Goal: Task Accomplishment & Management: Use online tool/utility

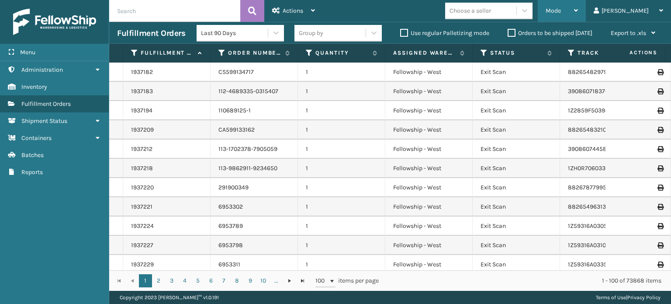
click at [578, 18] on div "Mode" at bounding box center [562, 11] width 32 height 22
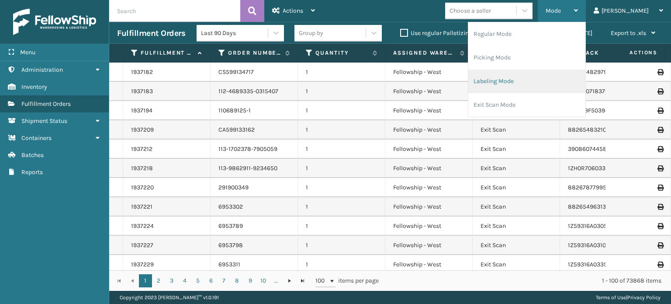
click at [574, 78] on li "Labeling Mode" at bounding box center [526, 81] width 117 height 24
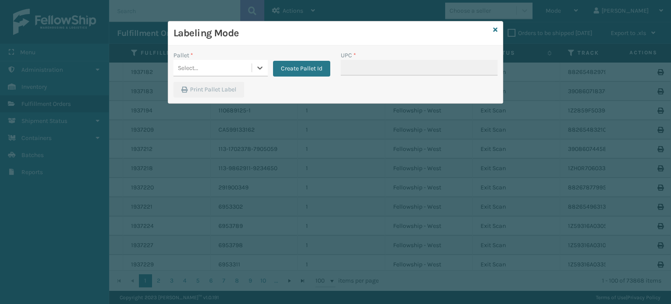
click at [246, 69] on div "Select..." at bounding box center [212, 68] width 78 height 14
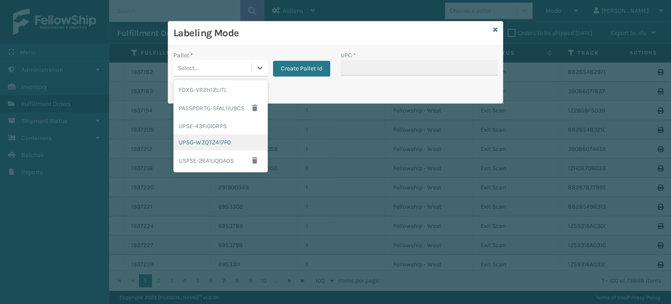
click at [229, 139] on div "UPSG-WZQTZ417F0" at bounding box center [220, 142] width 94 height 16
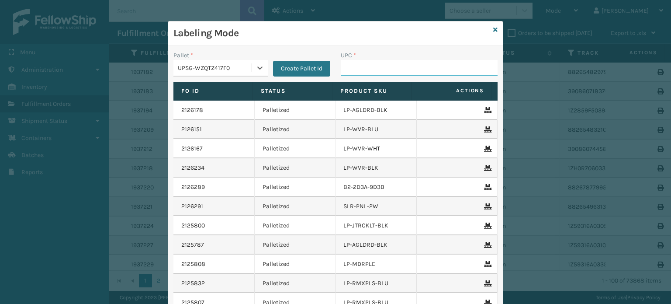
click at [362, 73] on input "UPC *" at bounding box center [419, 68] width 157 height 16
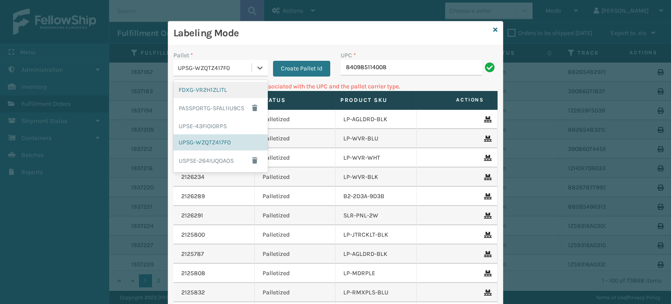
click at [222, 75] on div "UPSG-WZQTZ417F0" at bounding box center [220, 68] width 94 height 17
click at [227, 97] on div "FDXG-VR2H1ZLITL" at bounding box center [220, 90] width 94 height 16
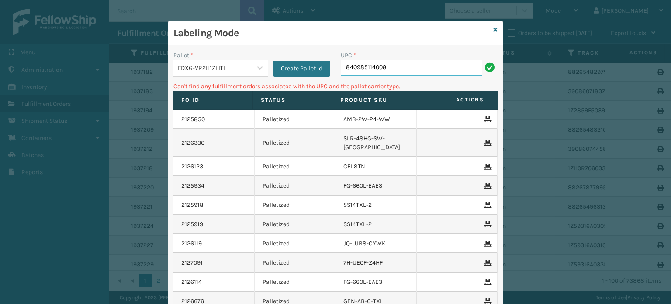
click at [423, 68] on input "840985114008" at bounding box center [411, 68] width 141 height 16
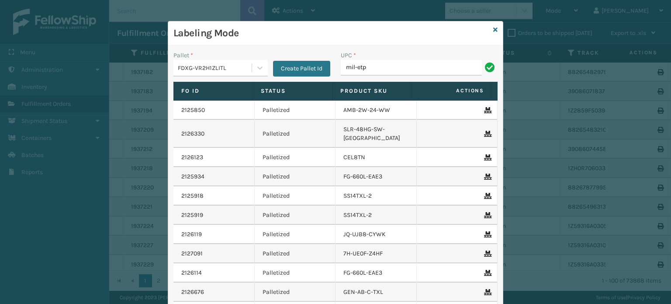
drag, startPoint x: 423, startPoint y: 68, endPoint x: 403, endPoint y: 106, distance: 42.6
click at [403, 106] on div "Pallet * FDXG-VR2H1ZLITL Create Pallet Id UPC * mil-etp Fo Id Status Product SK…" at bounding box center [335, 203] width 335 height 316
type input "MIL-ETP-16-A"
click at [364, 68] on input "MIL-ETP-16-A" at bounding box center [411, 68] width 141 height 16
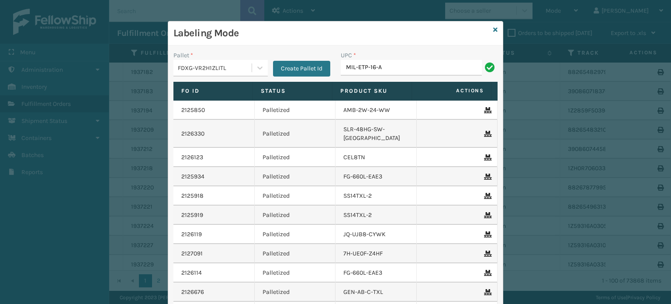
click at [364, 68] on input "MIL-ETP-16-A" at bounding box center [411, 68] width 141 height 16
click at [391, 64] on input "MIL-ETP-16-A" at bounding box center [411, 68] width 141 height 16
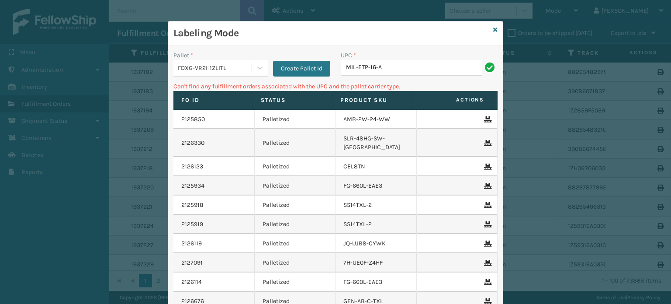
click at [230, 66] on div "FDXG-VR2H1ZLITL" at bounding box center [215, 67] width 75 height 9
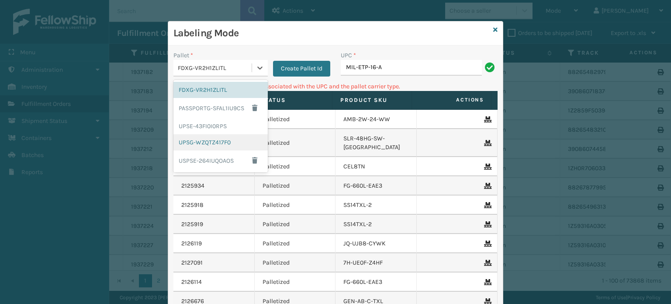
click at [215, 139] on div "UPSG-WZQTZ417F0" at bounding box center [220, 142] width 94 height 16
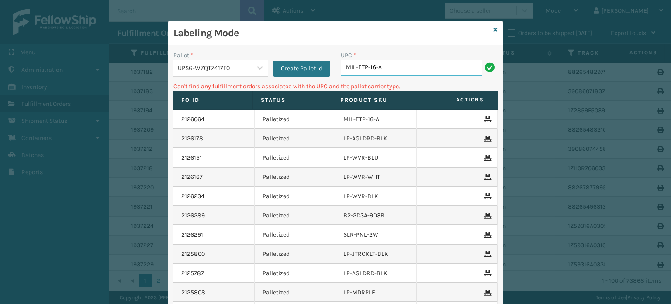
click at [385, 67] on input "MIL-ETP-16-A" at bounding box center [411, 68] width 141 height 16
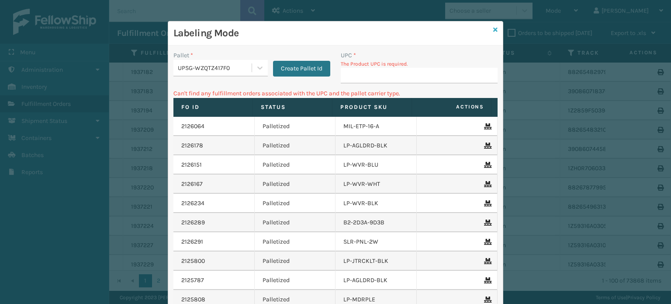
click at [493, 27] on icon at bounding box center [495, 30] width 4 height 6
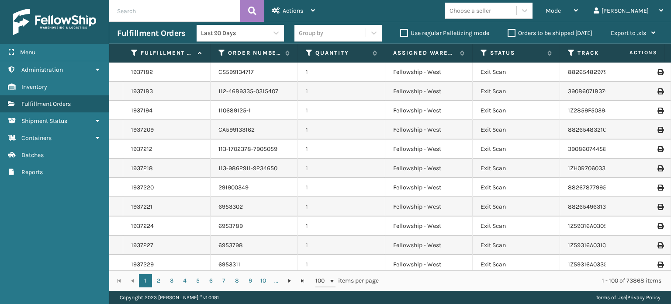
click at [138, 10] on input "text" at bounding box center [174, 11] width 131 height 22
paste input "MIL-ETP-16-A"
type input "MIL-ETP-16-A"
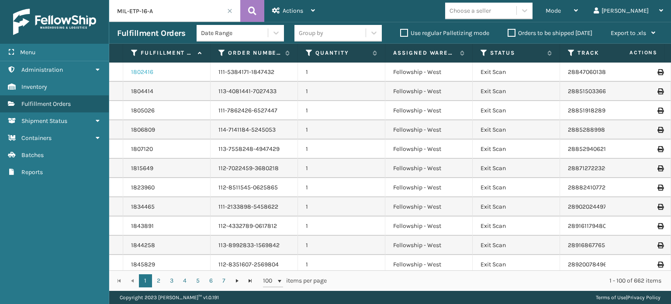
click at [140, 71] on link "1802416" at bounding box center [142, 72] width 22 height 9
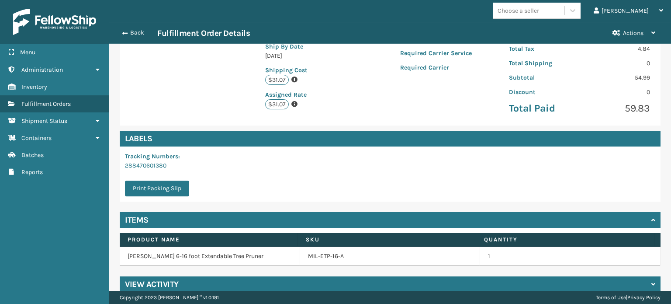
scroll to position [161, 0]
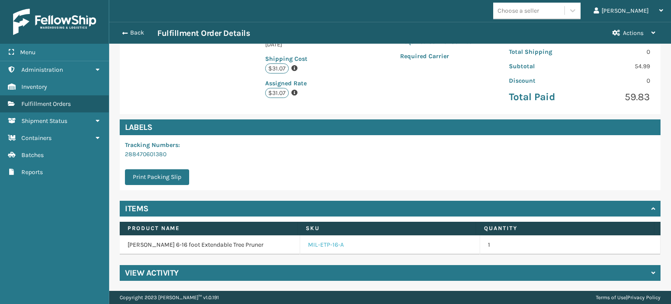
click at [321, 242] on link "MIL-ETP-16-A" at bounding box center [326, 244] width 36 height 9
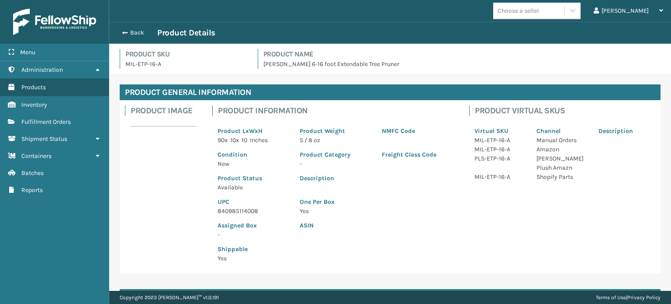
scroll to position [97, 0]
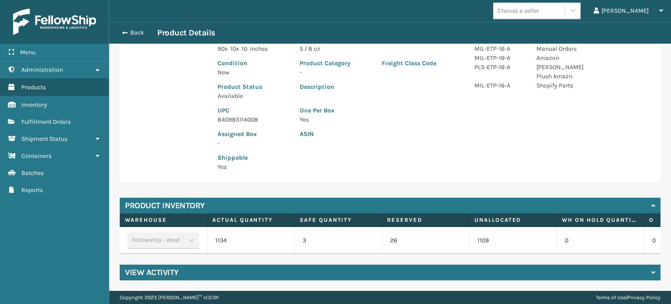
click at [243, 115] on p "840985114008" at bounding box center [254, 119] width 72 height 9
copy p "840985114008"
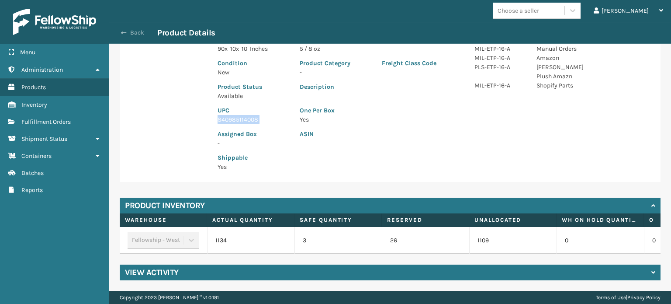
click at [127, 31] on button "Back" at bounding box center [137, 33] width 40 height 8
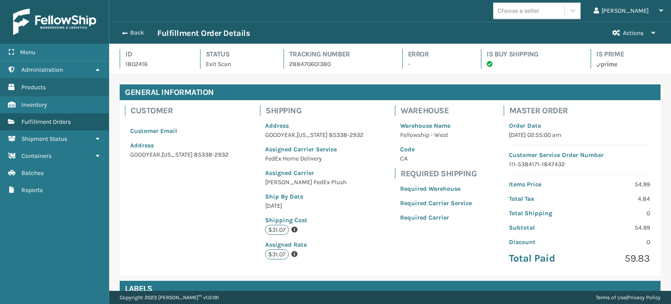
scroll to position [21, 562]
click at [138, 29] on button "Back" at bounding box center [137, 33] width 40 height 8
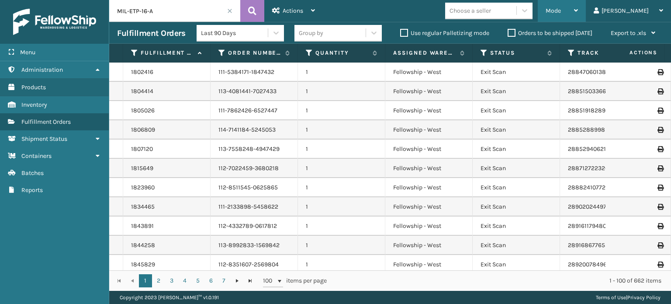
click at [578, 14] on div "Mode" at bounding box center [562, 11] width 32 height 22
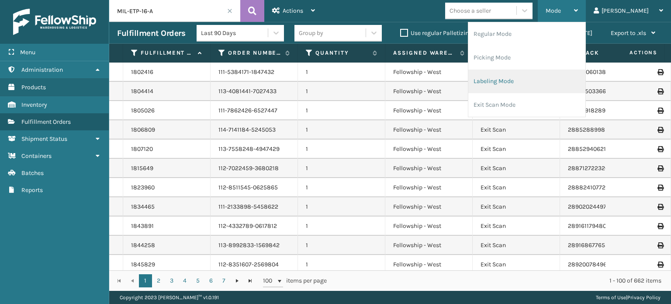
click at [571, 72] on li "Labeling Mode" at bounding box center [526, 81] width 117 height 24
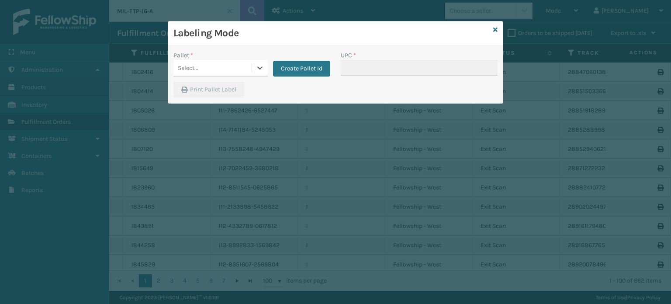
click at [241, 69] on div "Select..." at bounding box center [212, 68] width 78 height 14
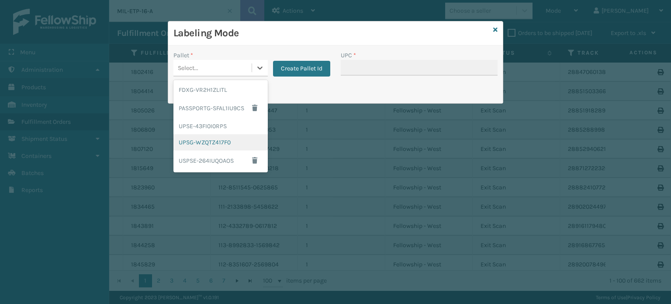
click at [219, 147] on div "UPSG-WZQTZ417F0" at bounding box center [220, 142] width 94 height 16
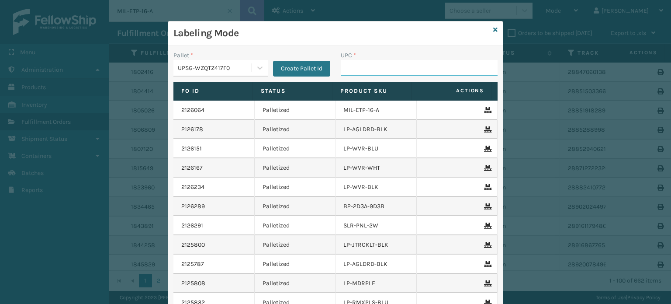
click at [352, 66] on input "UPC *" at bounding box center [419, 68] width 157 height 16
paste input "840985114008"
type input "840985114008"
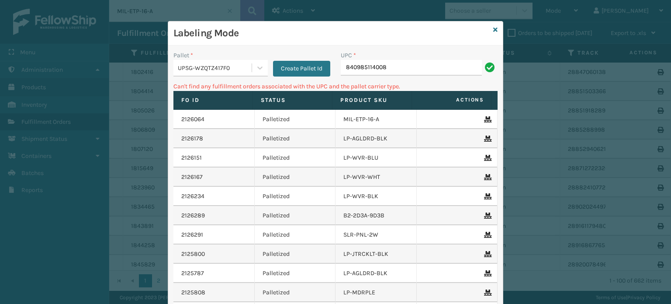
click at [392, 68] on input "840985114008" at bounding box center [411, 68] width 141 height 16
click at [212, 67] on div "UPSG-WZQTZ417F0" at bounding box center [215, 67] width 75 height 9
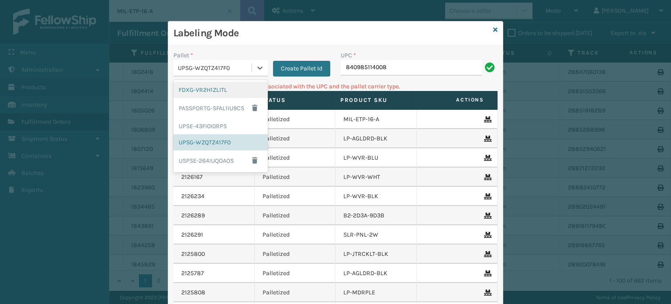
click at [208, 94] on div "FDXG-VR2H1ZLITL" at bounding box center [220, 90] width 94 height 16
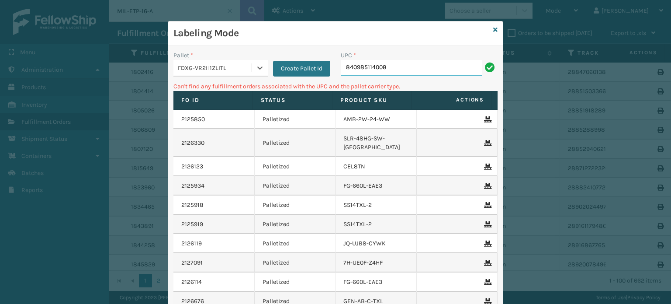
click at [413, 64] on input "840985114008" at bounding box center [411, 68] width 141 height 16
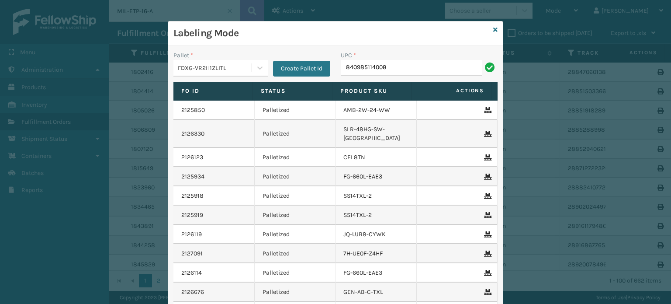
type input "840985114008"
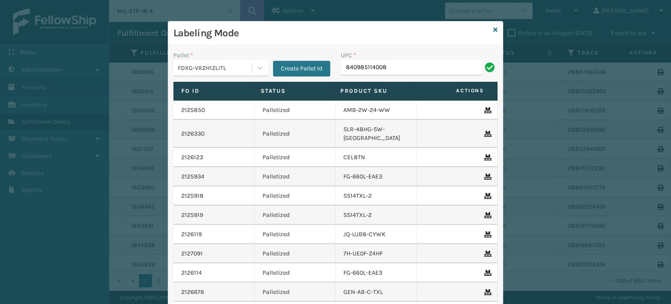
type input "840985114008"
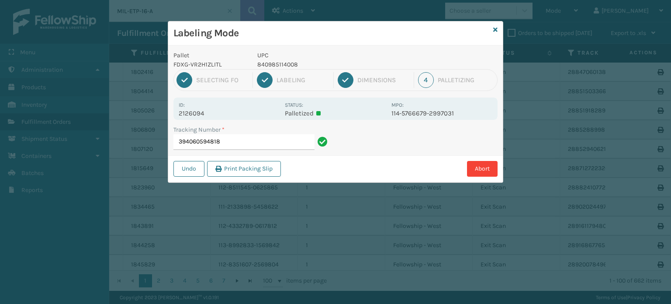
click at [413, 64] on div "Pallet FDXG-VR2H1ZLITL UPC 840985114008" at bounding box center [335, 60] width 335 height 18
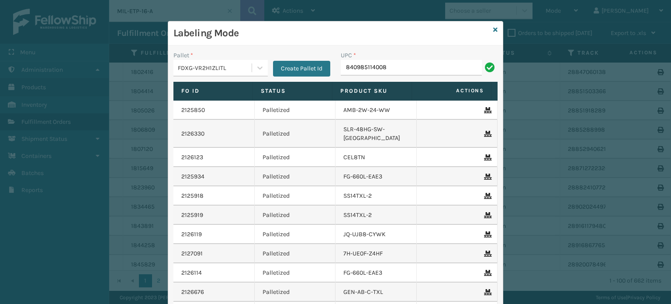
type input "840985114008"
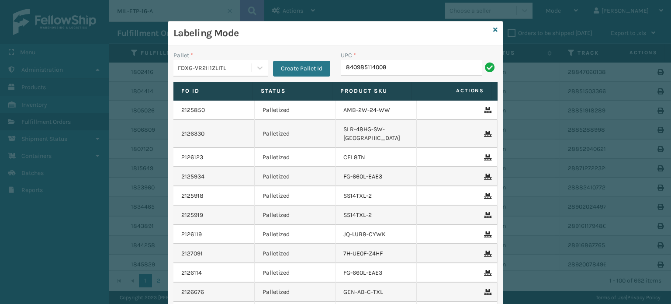
type input "840985114008"
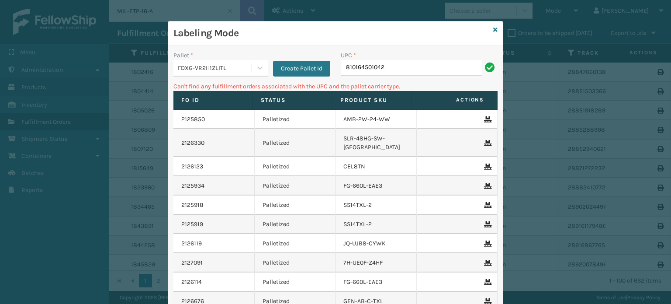
click at [231, 71] on div "FDXG-VR2H1ZLITL" at bounding box center [215, 67] width 75 height 9
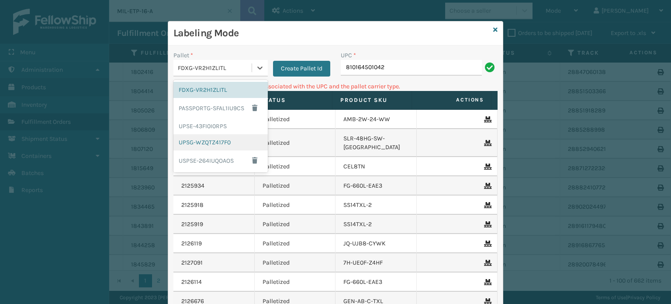
click at [219, 140] on div "UPSG-WZQTZ417F0" at bounding box center [220, 142] width 94 height 16
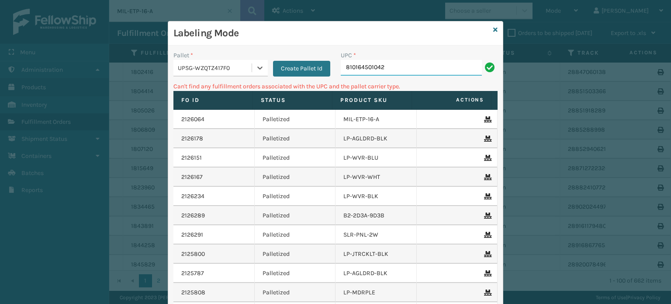
click at [401, 60] on input "810164501042" at bounding box center [411, 68] width 141 height 16
click at [223, 66] on div "UPSG-WZQTZ417F0" at bounding box center [215, 67] width 75 height 9
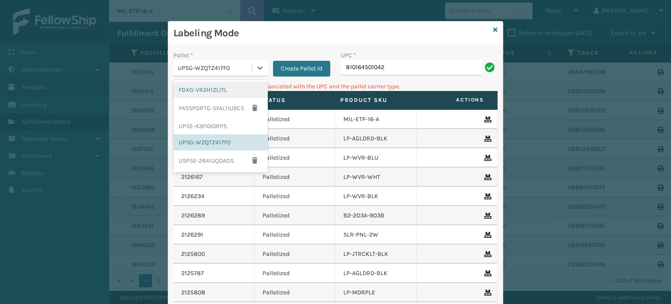
click at [217, 87] on div "FDXG-VR2H1ZLITL" at bounding box center [220, 90] width 94 height 16
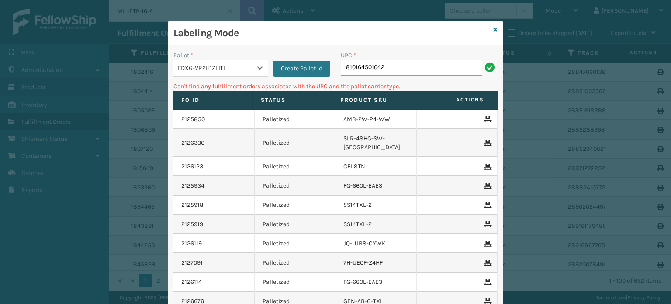
click at [404, 70] on input "810164501042" at bounding box center [411, 68] width 141 height 16
type input "8"
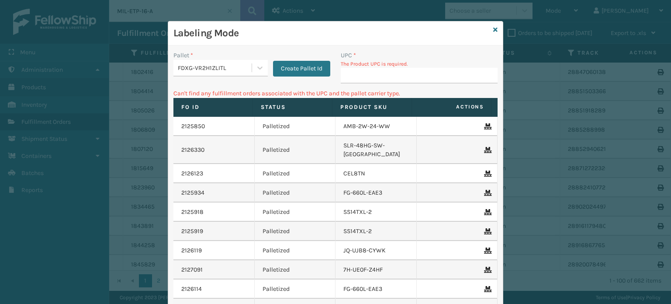
click at [222, 66] on div "FDXG-VR2H1ZLITL" at bounding box center [215, 67] width 75 height 9
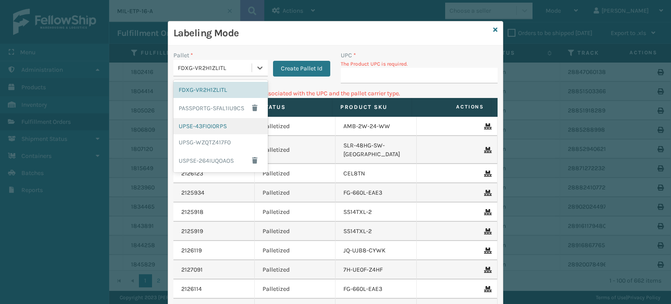
click at [212, 126] on div "UPSE-43FI0I0RPS" at bounding box center [220, 126] width 94 height 16
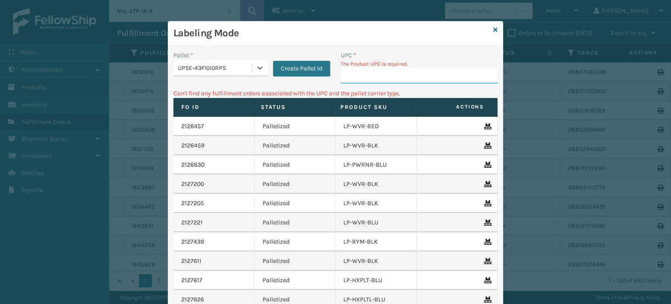
click at [351, 75] on input "UPC *" at bounding box center [419, 76] width 157 height 16
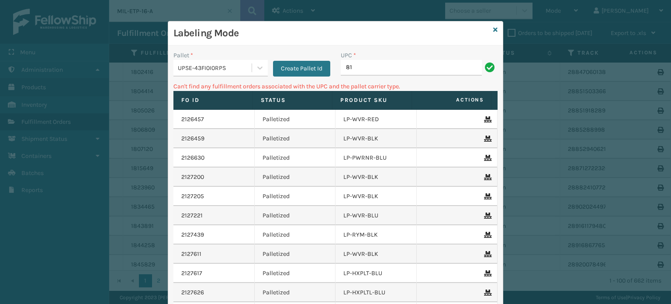
type input "8"
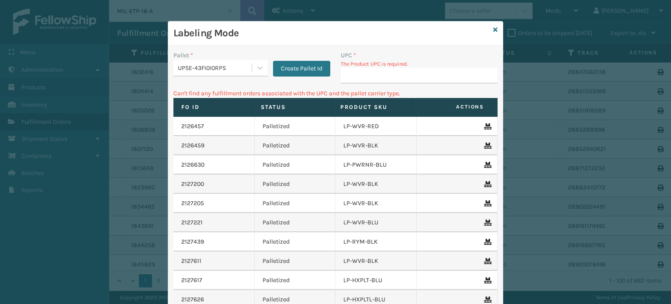
click at [225, 76] on div "UPSE-43FI0I0RPS" at bounding box center [220, 68] width 94 height 17
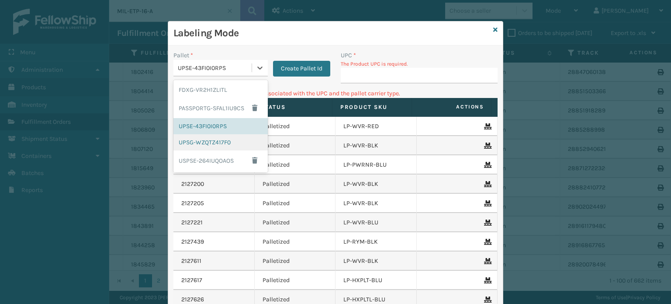
click at [213, 145] on div "UPSG-WZQTZ417F0" at bounding box center [220, 142] width 94 height 16
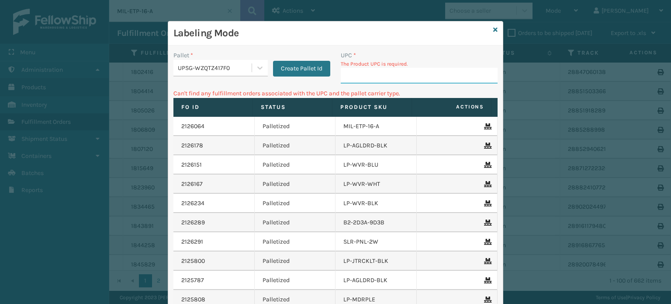
click at [355, 77] on input "UPC *" at bounding box center [419, 76] width 157 height 16
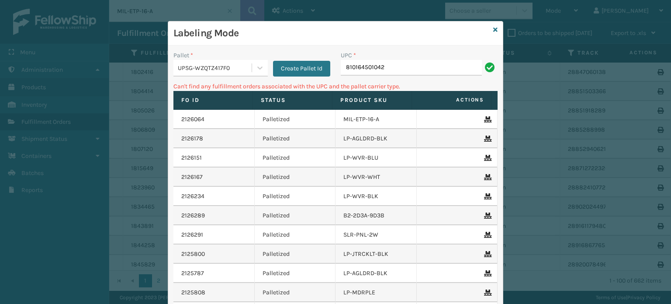
click at [230, 66] on div "UPSG-WZQTZ417F0" at bounding box center [215, 67] width 75 height 9
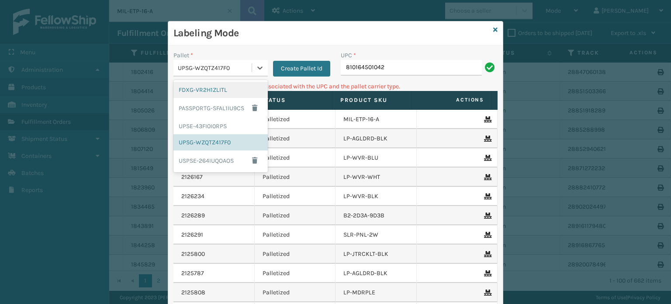
click at [214, 93] on div "FDXG-VR2H1ZLITL" at bounding box center [220, 90] width 94 height 16
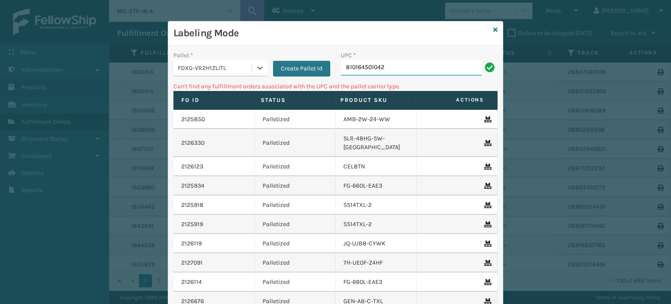
click at [405, 68] on input "810164501042" at bounding box center [411, 68] width 141 height 16
type input "8"
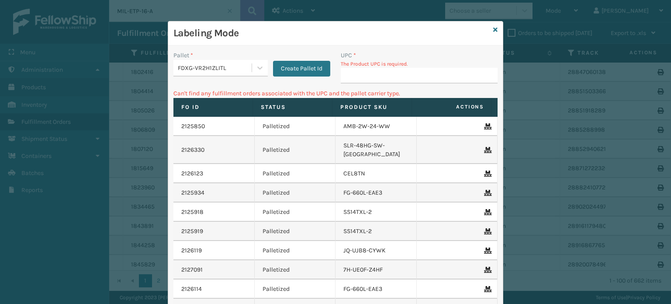
click at [361, 82] on input "UPC *" at bounding box center [419, 76] width 157 height 16
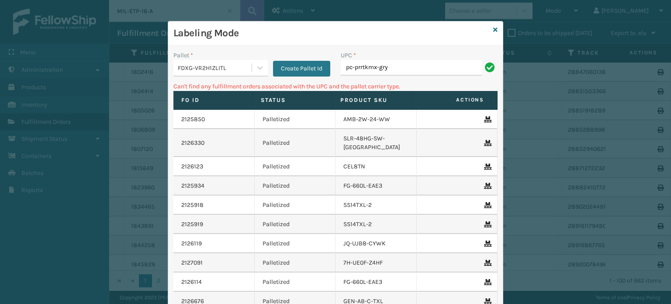
type input "PC-PRRTKMX-GRY"
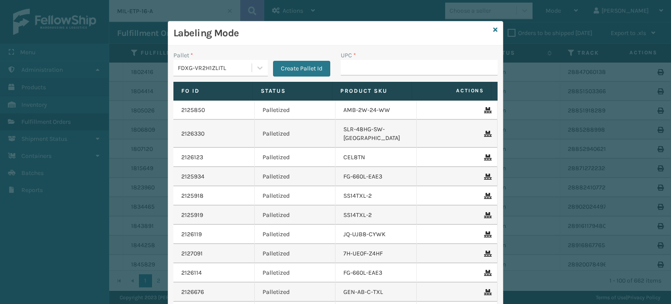
click at [399, 69] on input "UPC *" at bounding box center [419, 68] width 157 height 16
type input "PC-PRRTKMX-GRY"
type input "pc-prrtk-ct-gry"
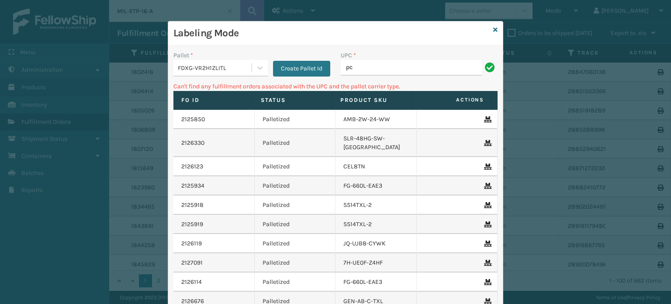
type input "p"
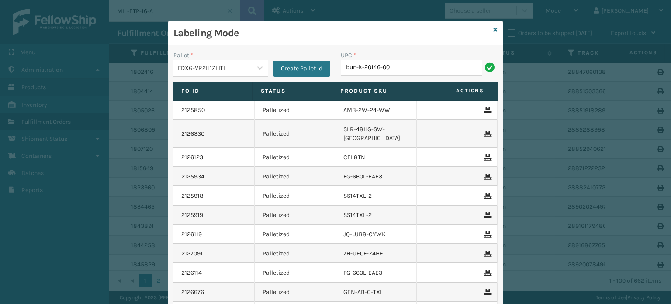
type input "bun-k-20146-00"
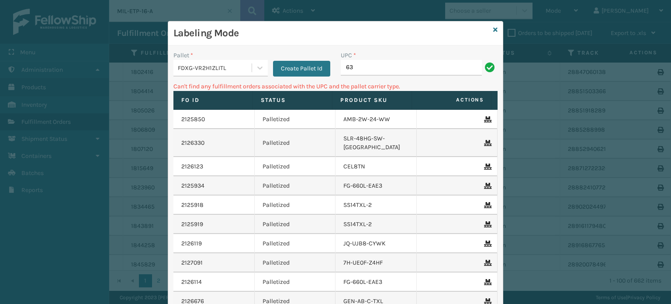
type input "6"
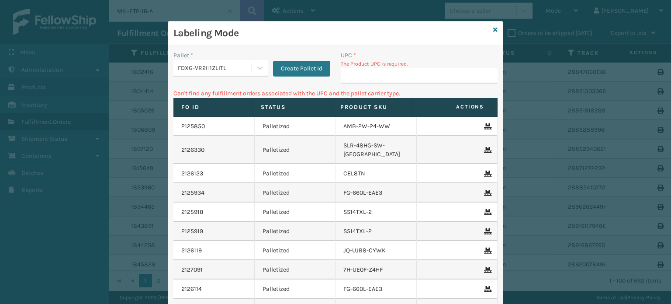
click at [211, 66] on div "FDXG-VR2H1ZLITL" at bounding box center [215, 67] width 75 height 9
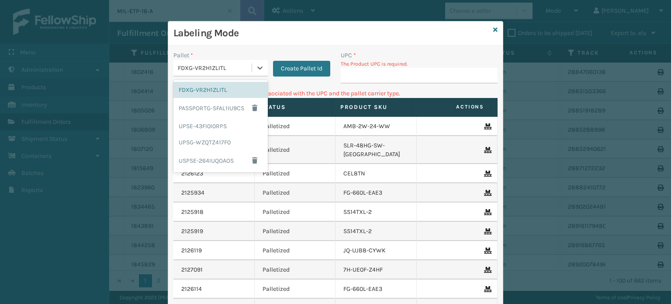
click at [211, 66] on div "FDXG-VR2H1ZLITL" at bounding box center [215, 67] width 75 height 9
click at [208, 140] on div "UPSG-WZQTZ417F0" at bounding box center [220, 142] width 94 height 16
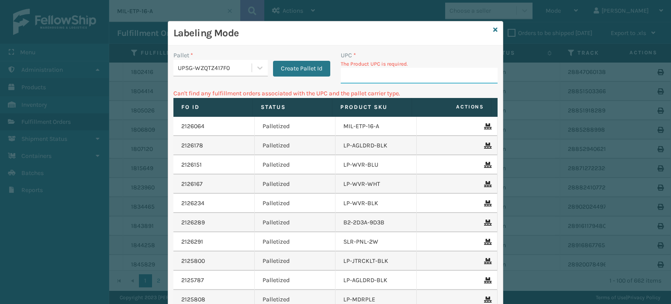
click at [365, 76] on input "UPC *" at bounding box center [419, 76] width 157 height 16
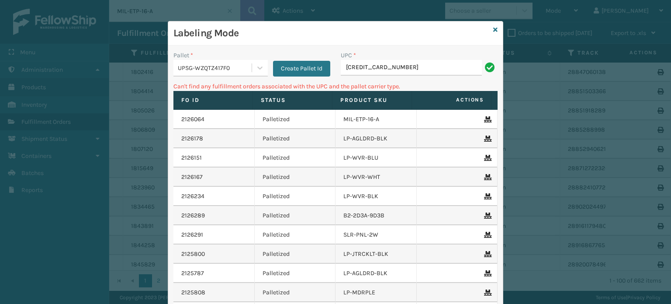
click at [224, 70] on div "UPSG-WZQTZ417F0" at bounding box center [215, 67] width 75 height 9
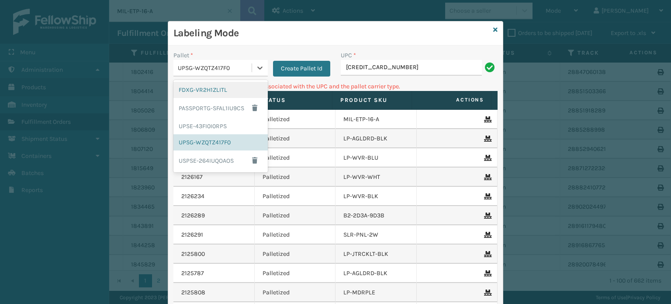
click at [212, 97] on div "FDXG-VR2H1ZLITL" at bounding box center [220, 90] width 94 height 16
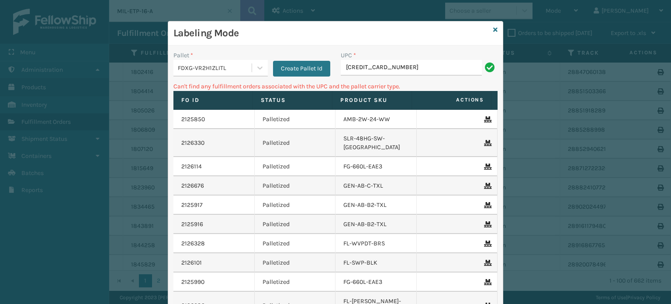
click at [212, 97] on label "Fo Id" at bounding box center [212, 100] width 63 height 8
click at [382, 69] on input "[CREDIT_CARD_NUMBER]" at bounding box center [411, 68] width 141 height 16
type input "han-s-21050-06"
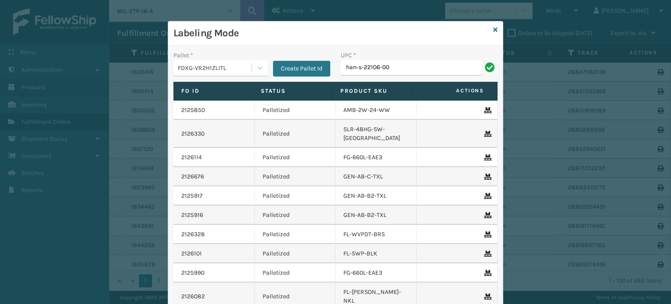
type input "han-s-22106-00"
type input "rbj-s-22222-00"
type input "rbj-s-22011-10"
type input "rbj-s-20158-04"
